Goal: Book appointment/travel/reservation

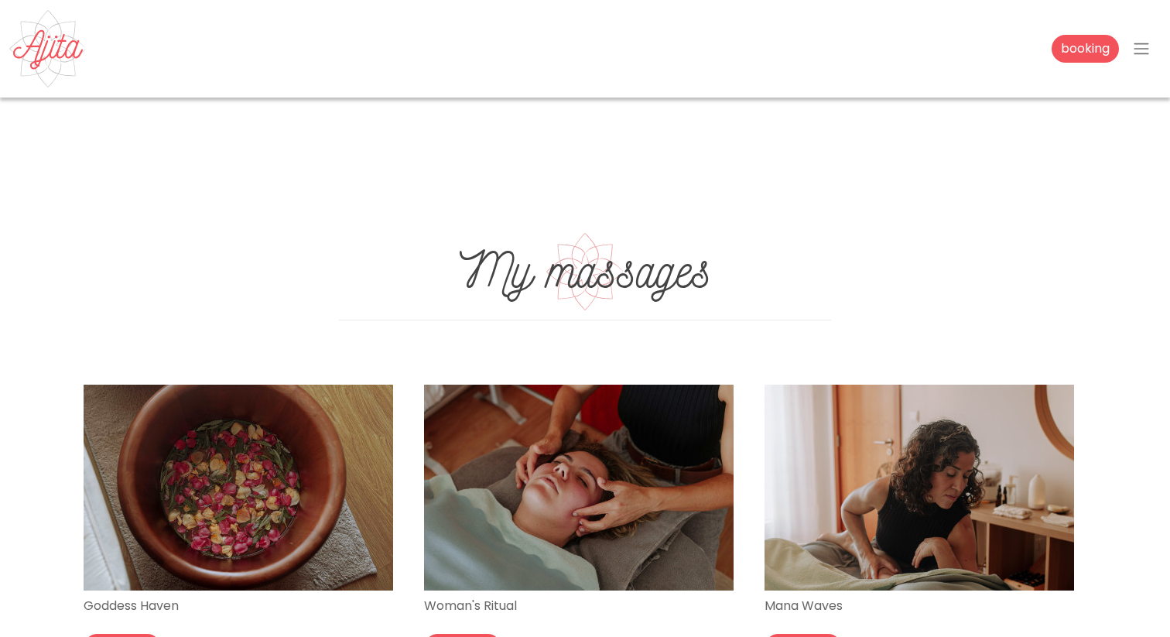
scroll to position [555, 0]
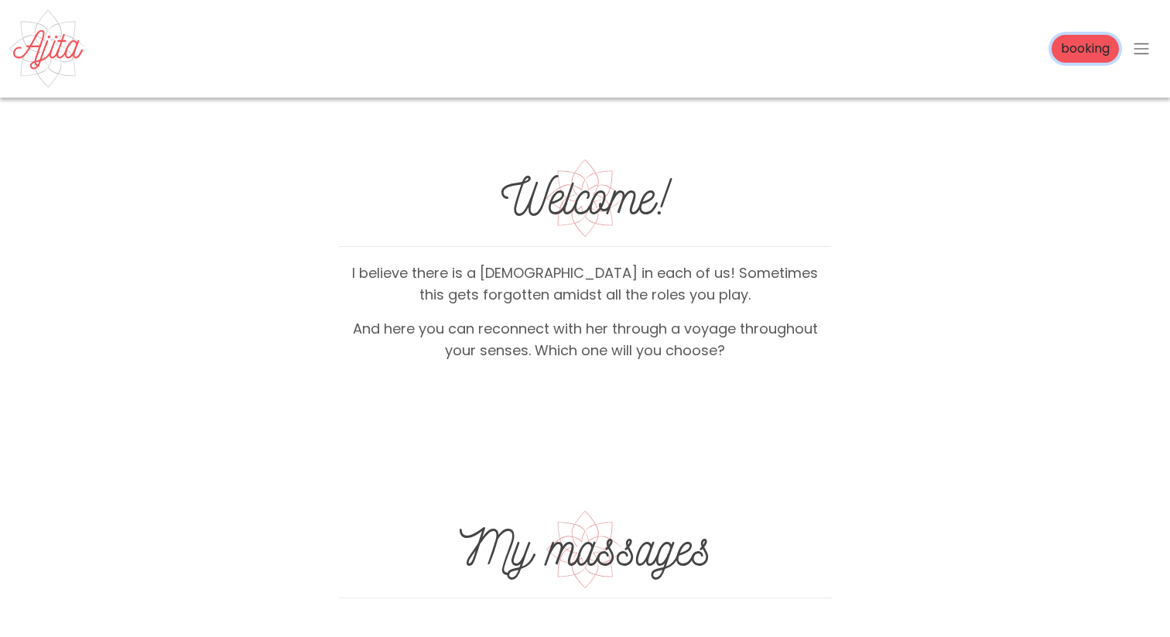
click at [1052, 50] on link "booking" at bounding box center [1085, 49] width 67 height 28
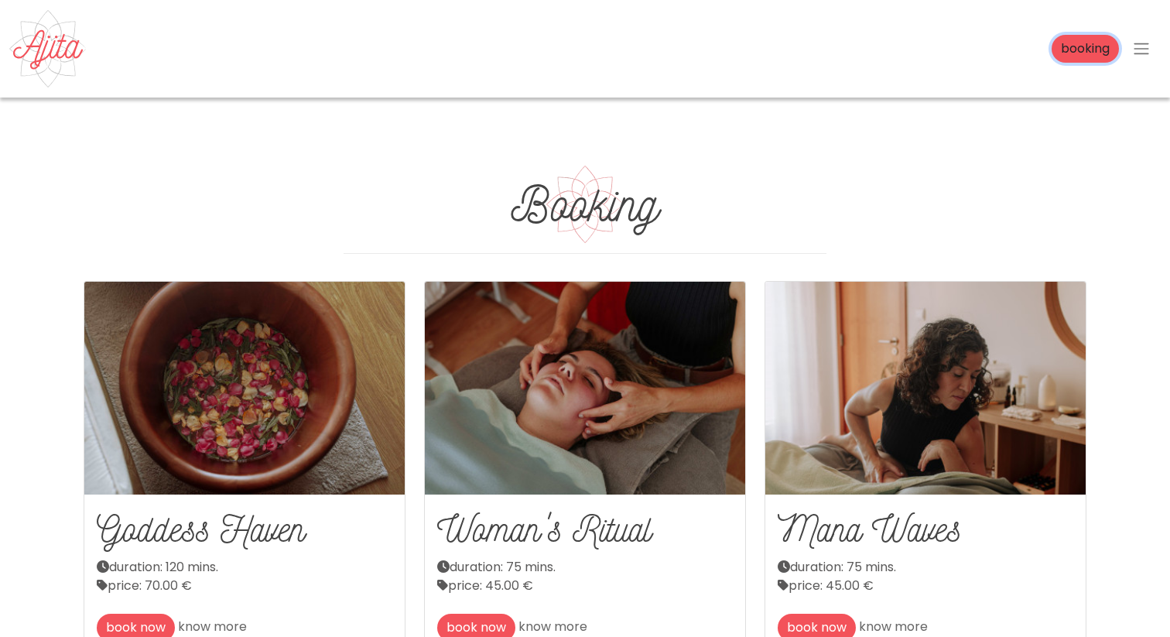
click at [1067, 49] on link "booking" at bounding box center [1085, 49] width 67 height 28
click at [1139, 54] on span "button" at bounding box center [1142, 48] width 19 height 19
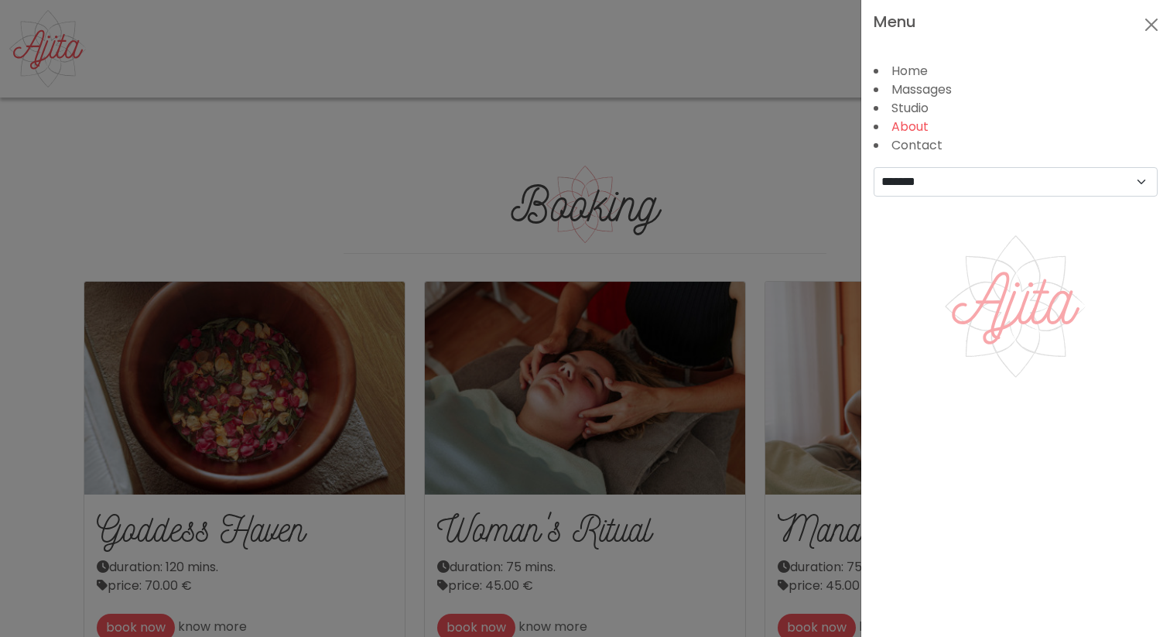
click at [913, 129] on link "About" at bounding box center [910, 127] width 37 height 18
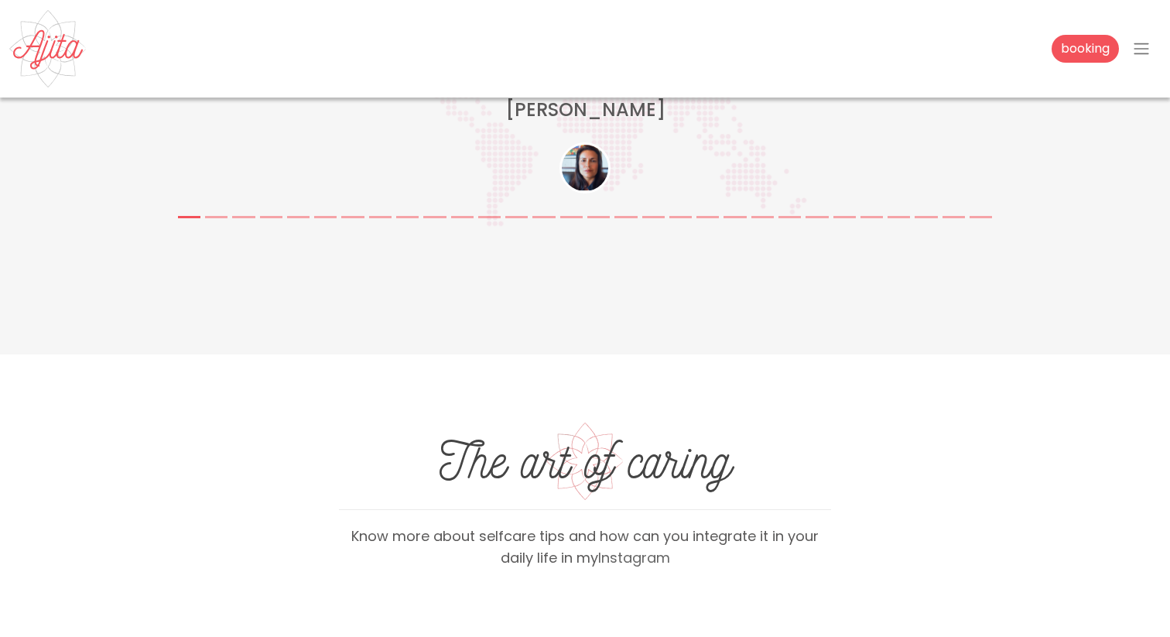
scroll to position [3891, 0]
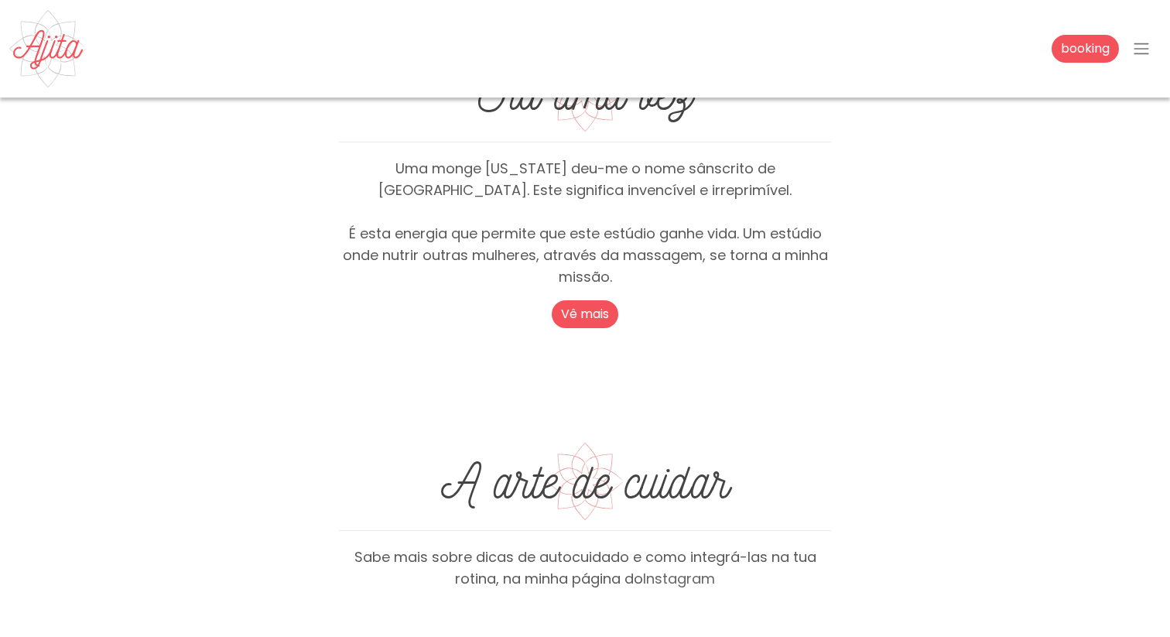
scroll to position [2051, 0]
